Goal: Information Seeking & Learning: Learn about a topic

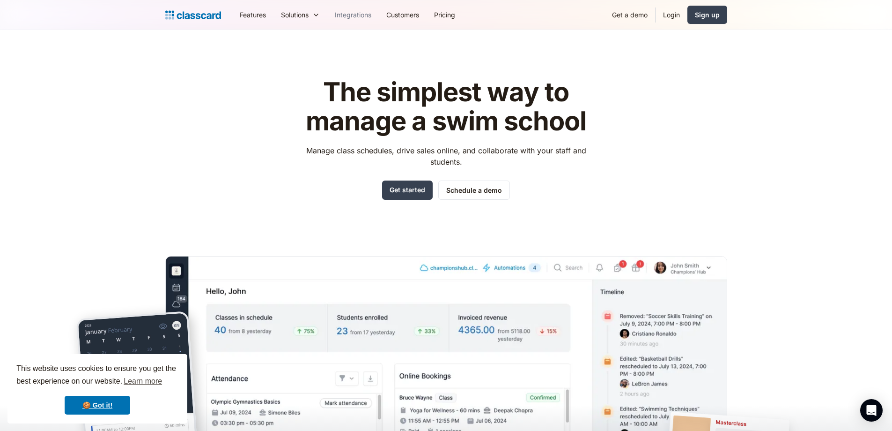
click at [356, 14] on link "Integrations" at bounding box center [353, 14] width 52 height 21
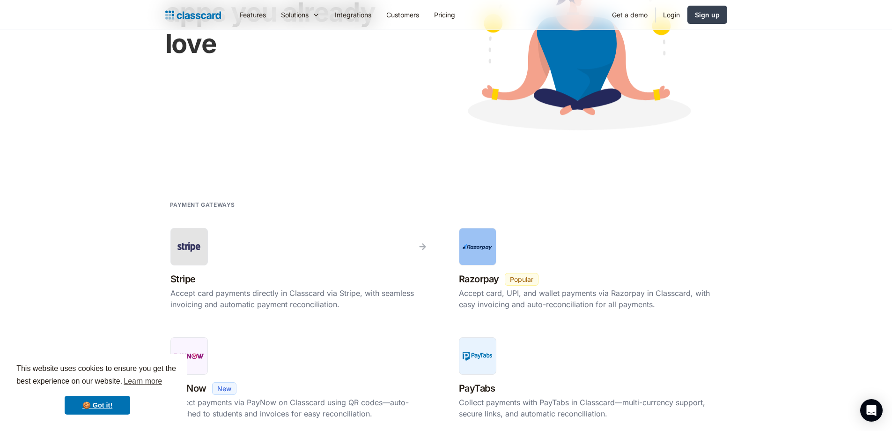
scroll to position [47, 0]
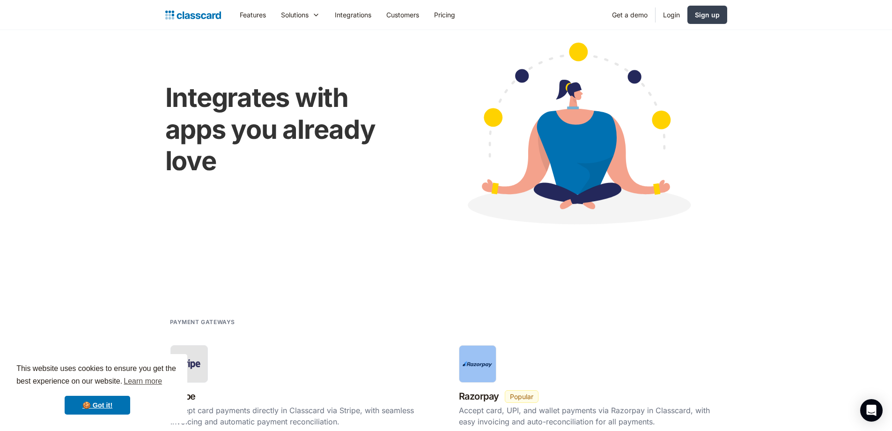
click at [201, 15] on img at bounding box center [193, 14] width 56 height 13
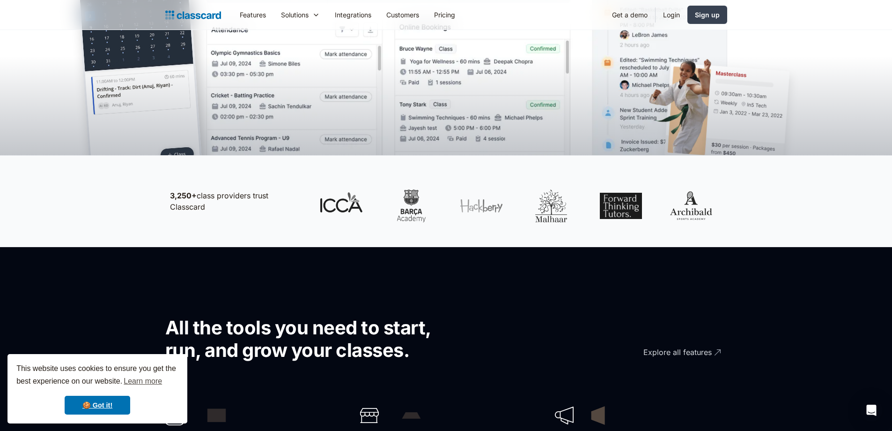
scroll to position [375, 0]
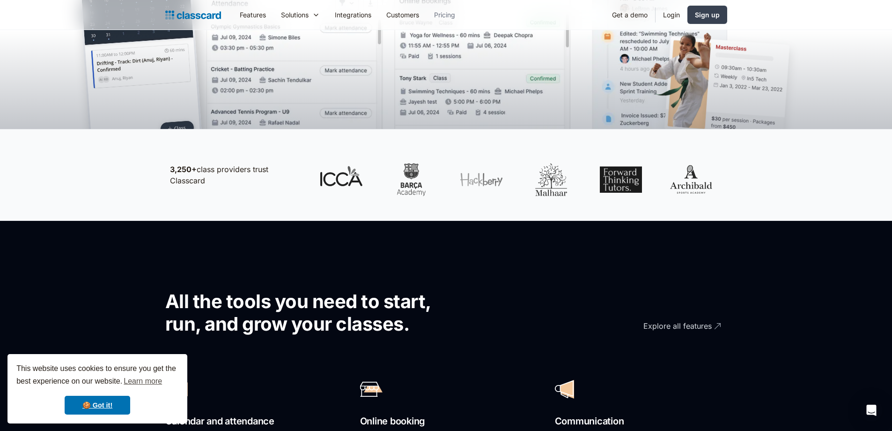
click at [452, 17] on link "Pricing" at bounding box center [445, 14] width 36 height 21
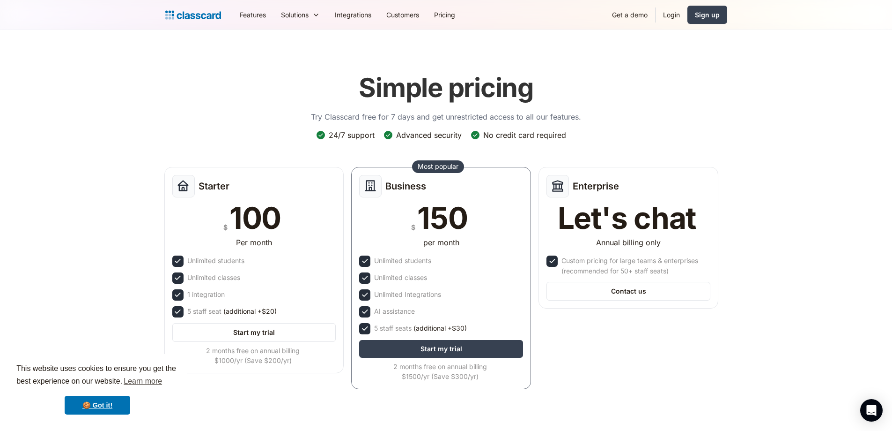
click at [209, 15] on img at bounding box center [193, 14] width 56 height 13
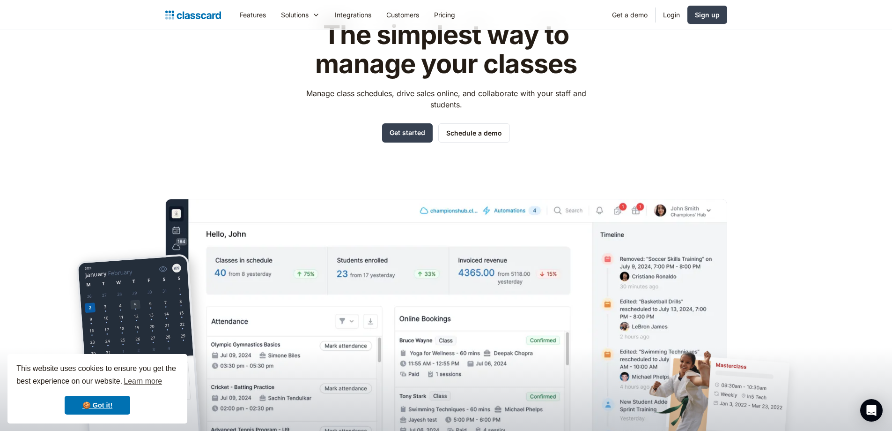
scroll to position [47, 0]
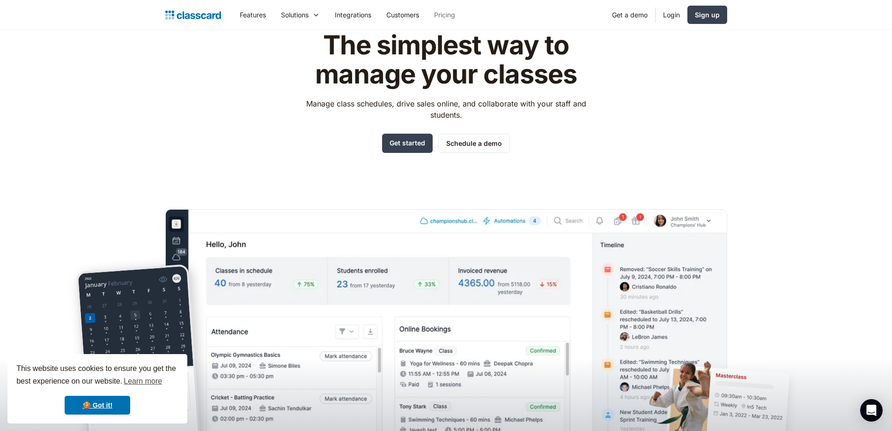
click at [446, 9] on link "Pricing" at bounding box center [445, 14] width 36 height 21
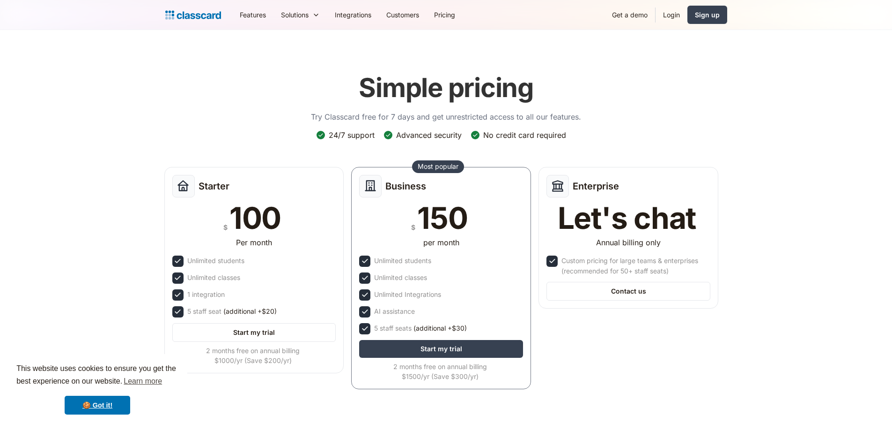
scroll to position [47, 0]
